Goal: Information Seeking & Learning: Learn about a topic

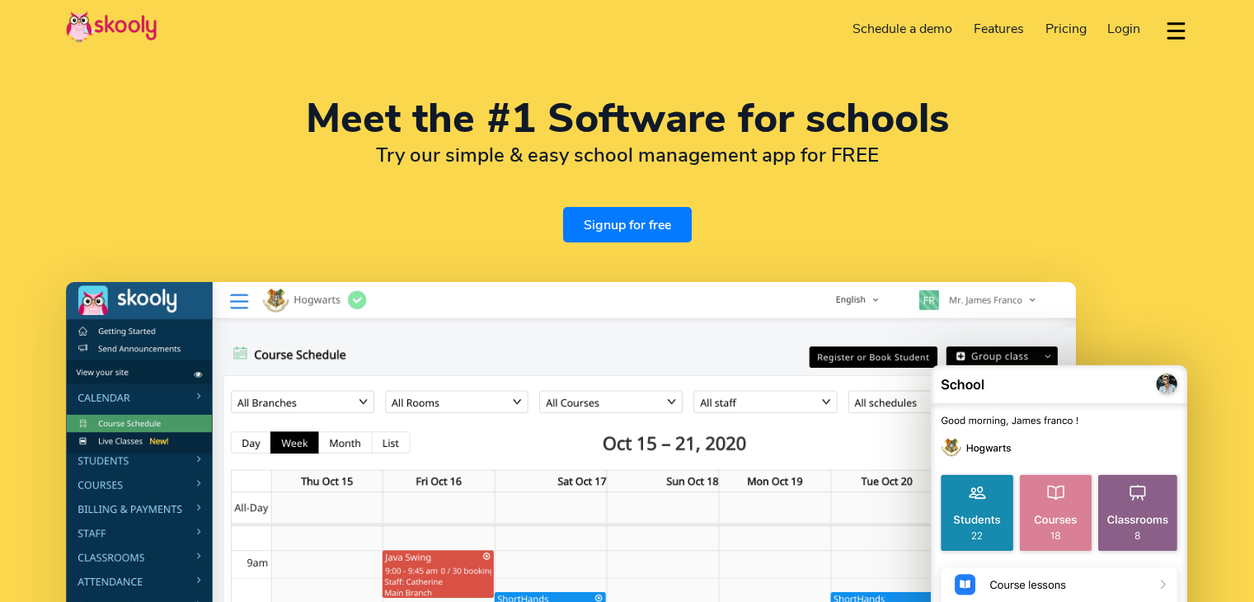
select select "en"
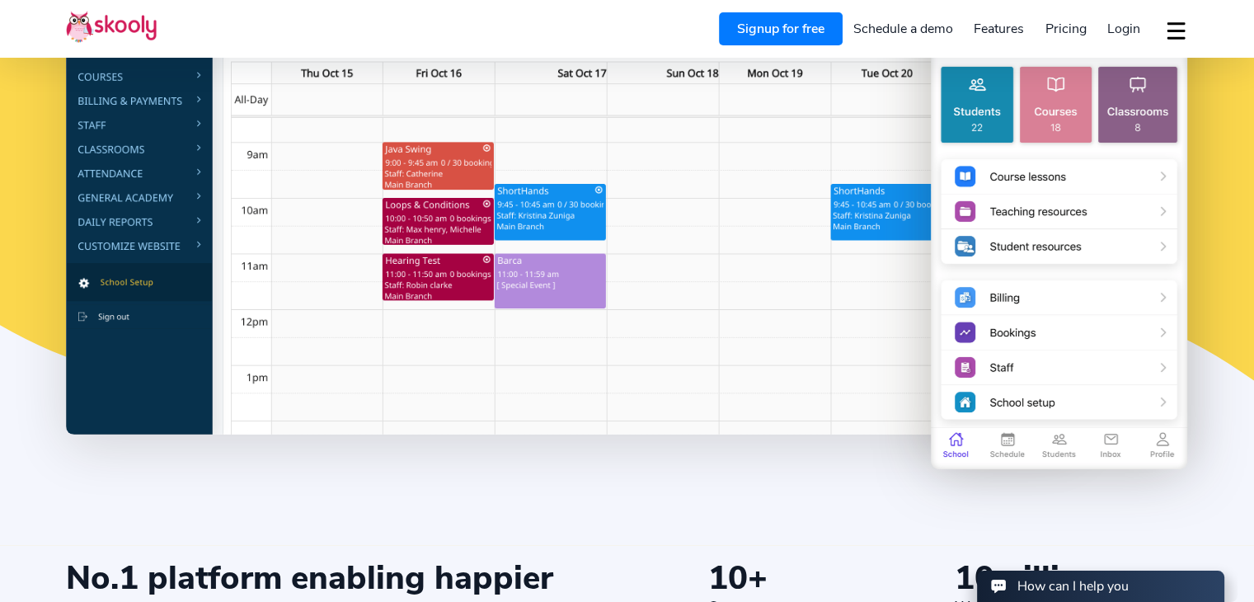
scroll to position [742, 0]
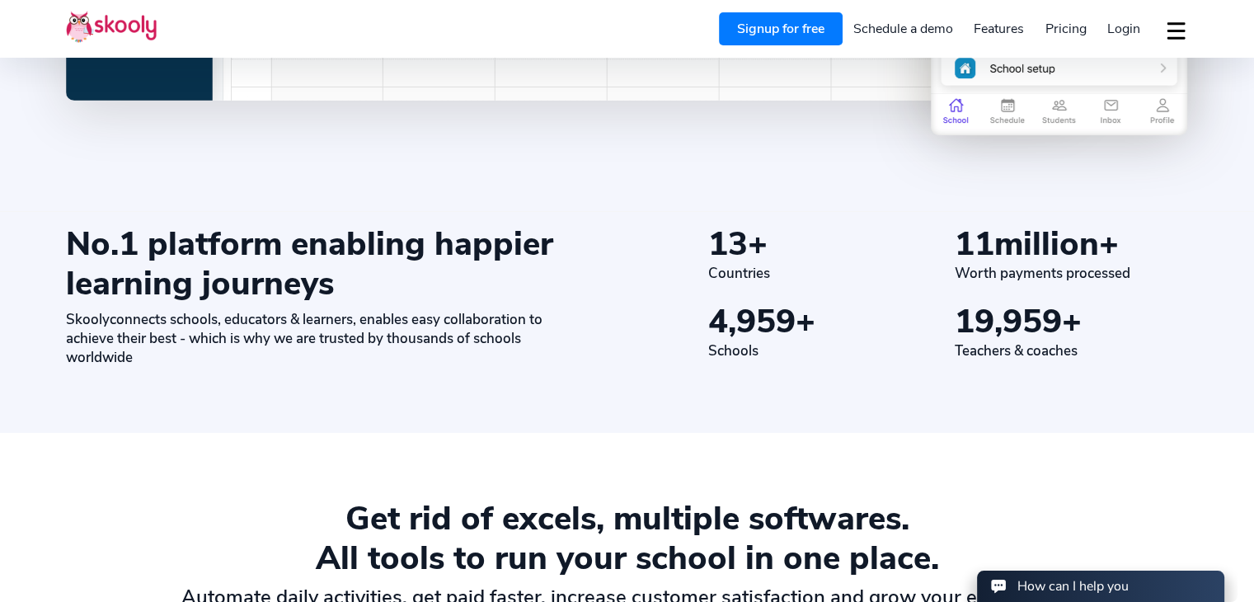
select select "230"
select select "[GEOGRAPHIC_DATA]"
select select "Indian/[GEOGRAPHIC_DATA]"
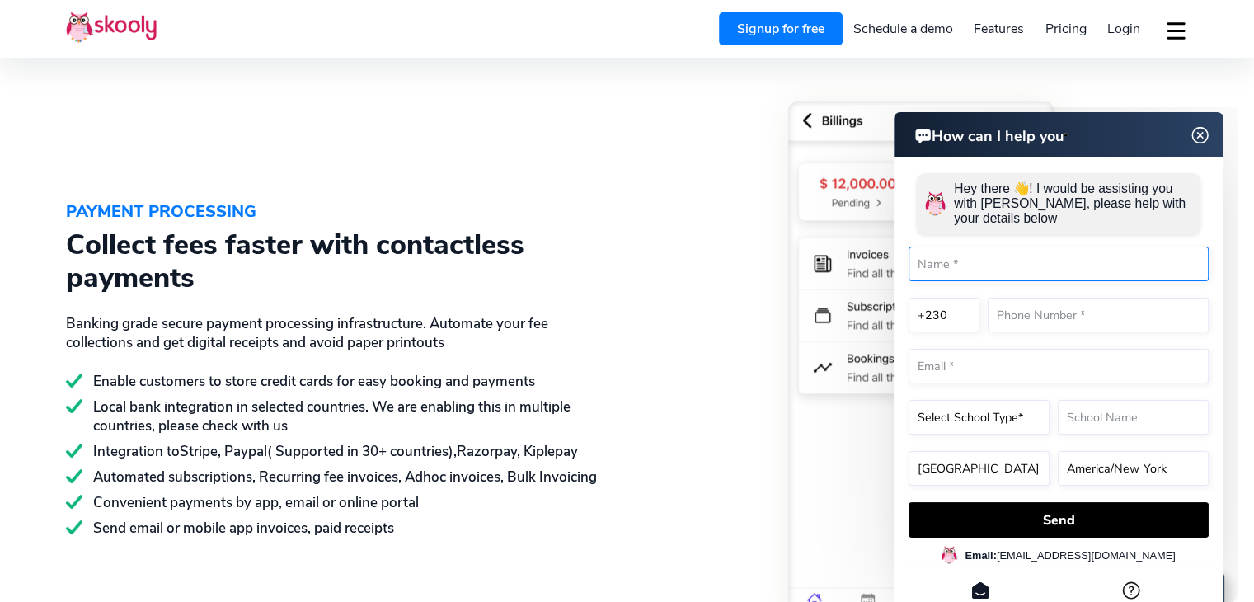
scroll to position [2391, 0]
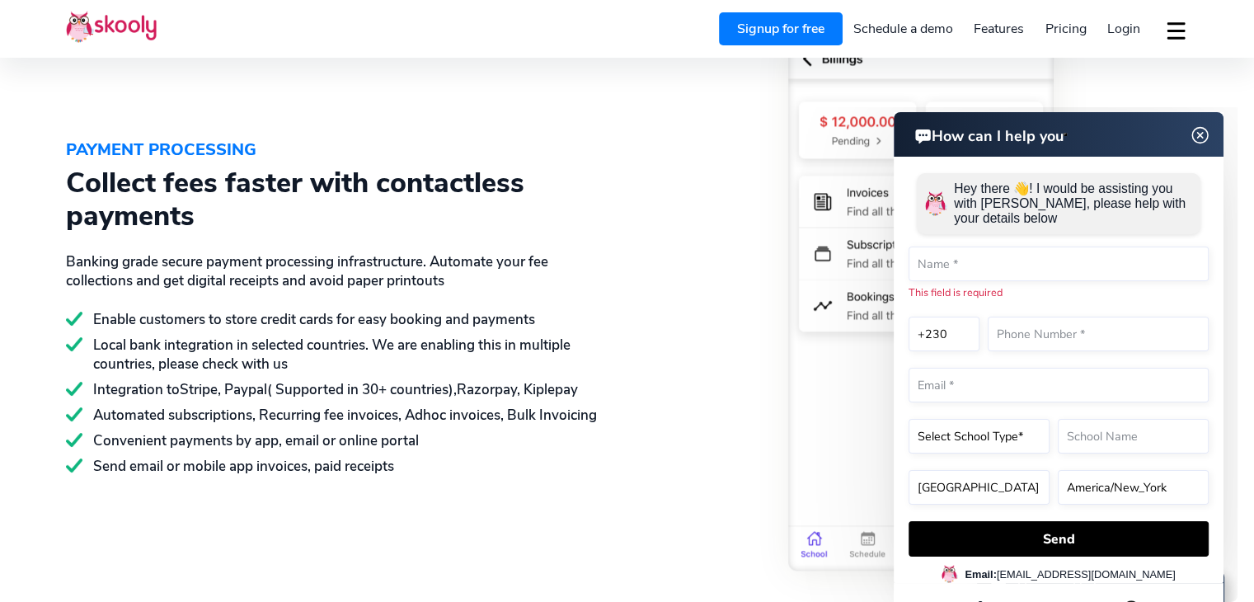
click at [1204, 139] on img at bounding box center [1200, 135] width 31 height 21
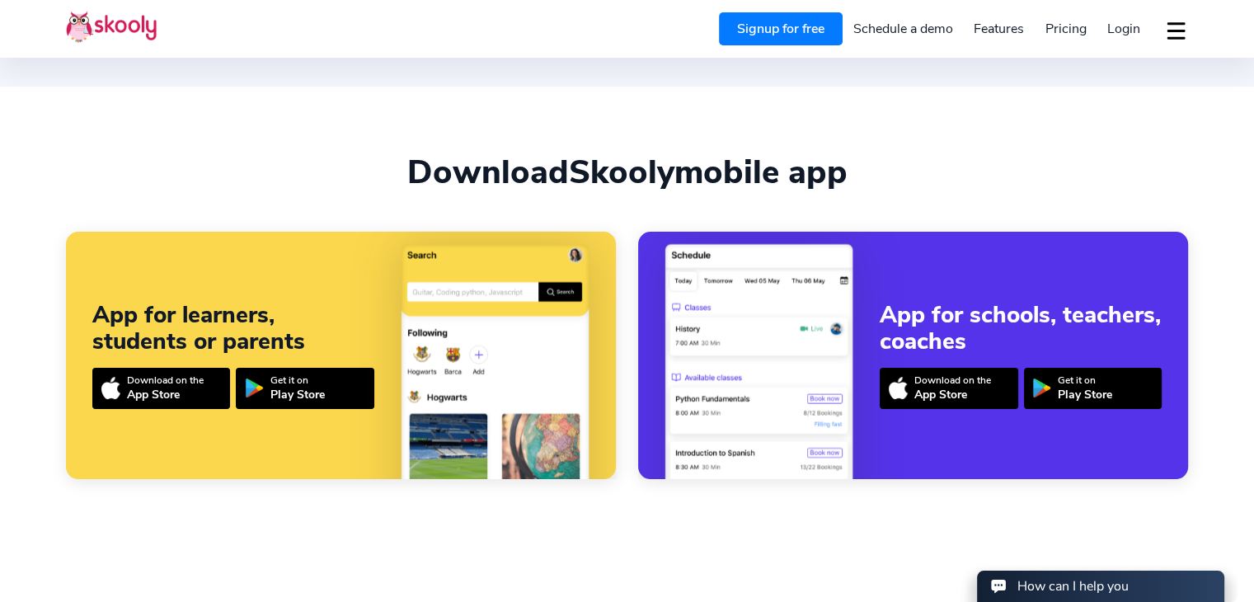
scroll to position [3381, 0]
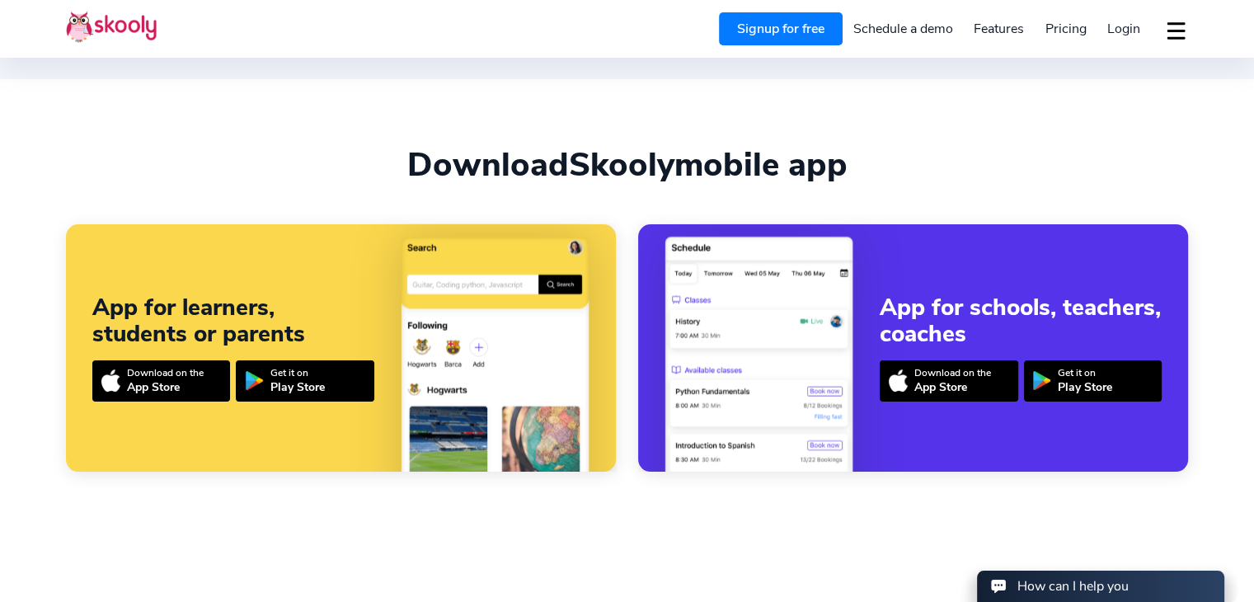
click at [1072, 27] on span "Pricing" at bounding box center [1066, 29] width 41 height 18
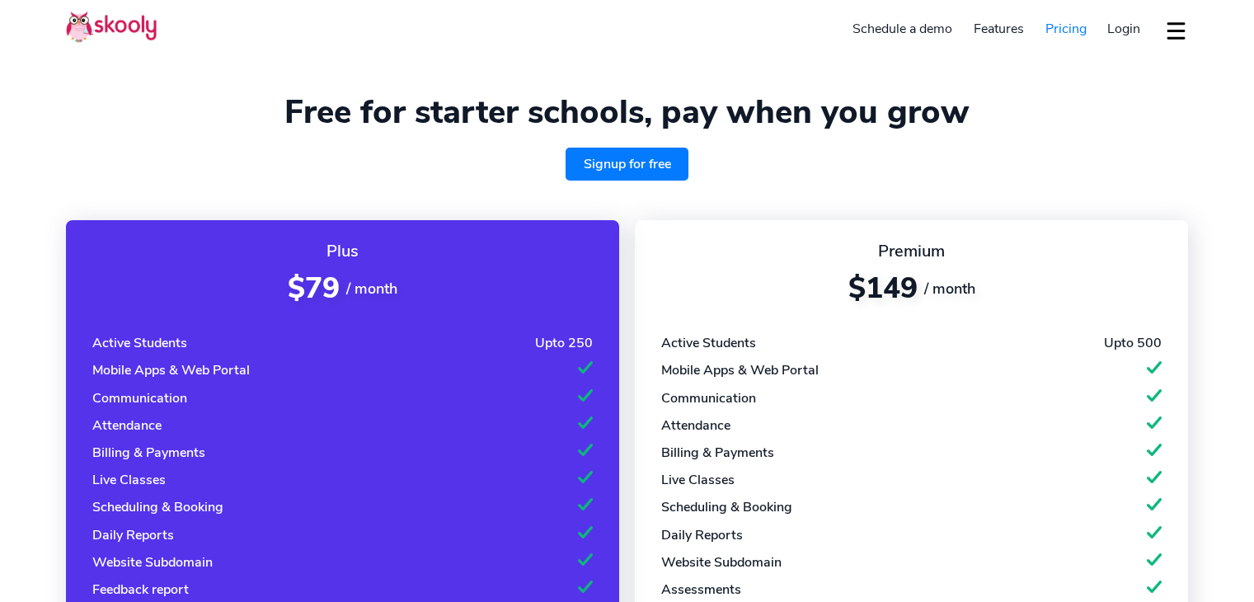
select select "en"
select select "230"
select select "[GEOGRAPHIC_DATA]"
select select "Indian/[GEOGRAPHIC_DATA]"
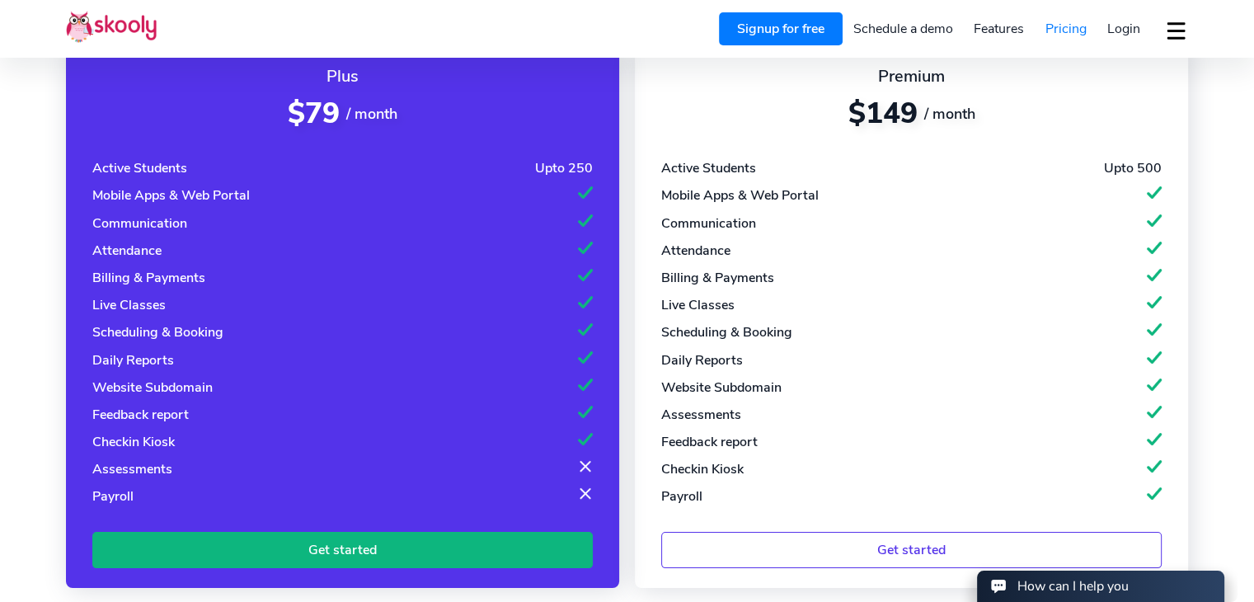
scroll to position [165, 0]
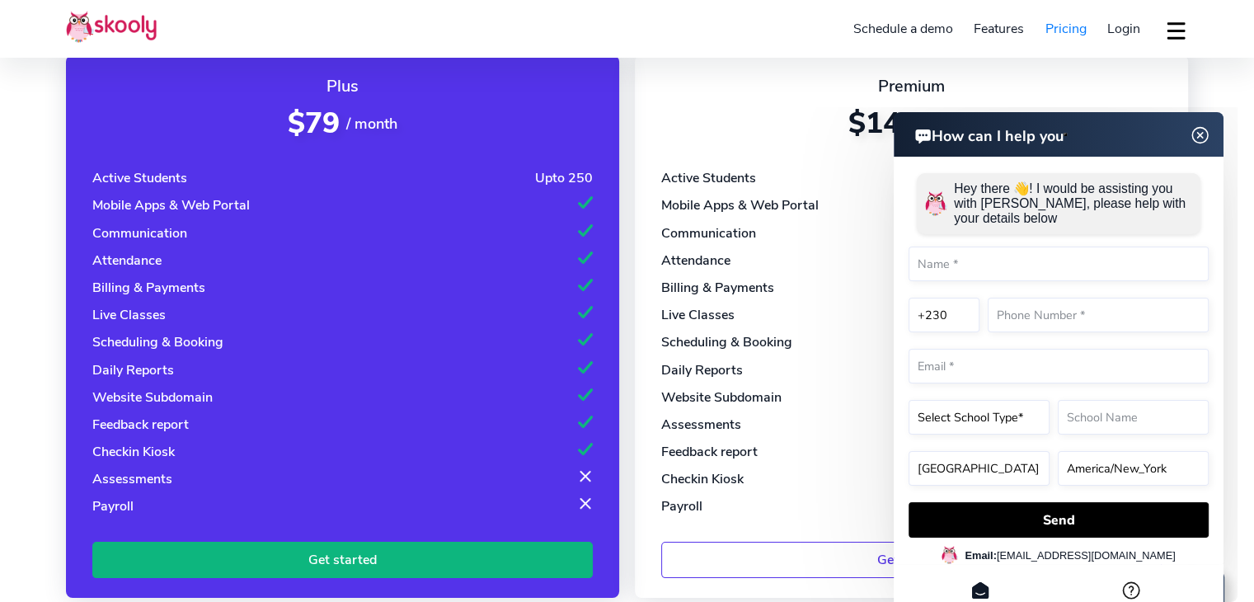
click at [1195, 143] on img at bounding box center [1200, 135] width 31 height 21
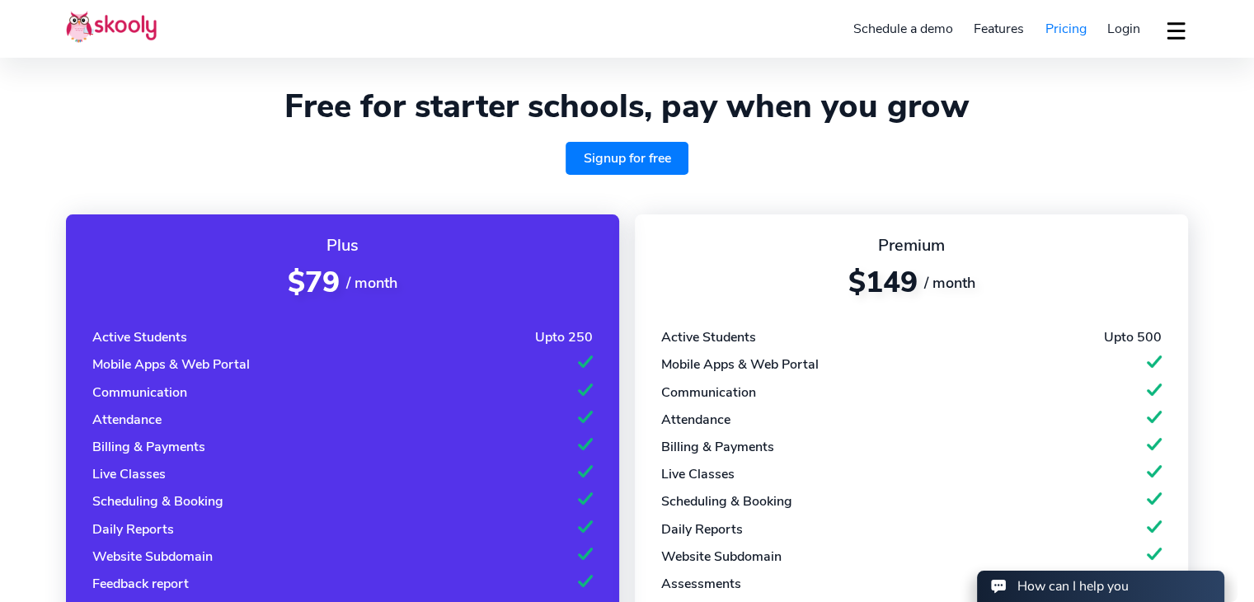
scroll to position [0, 0]
